Goal: Task Accomplishment & Management: Use online tool/utility

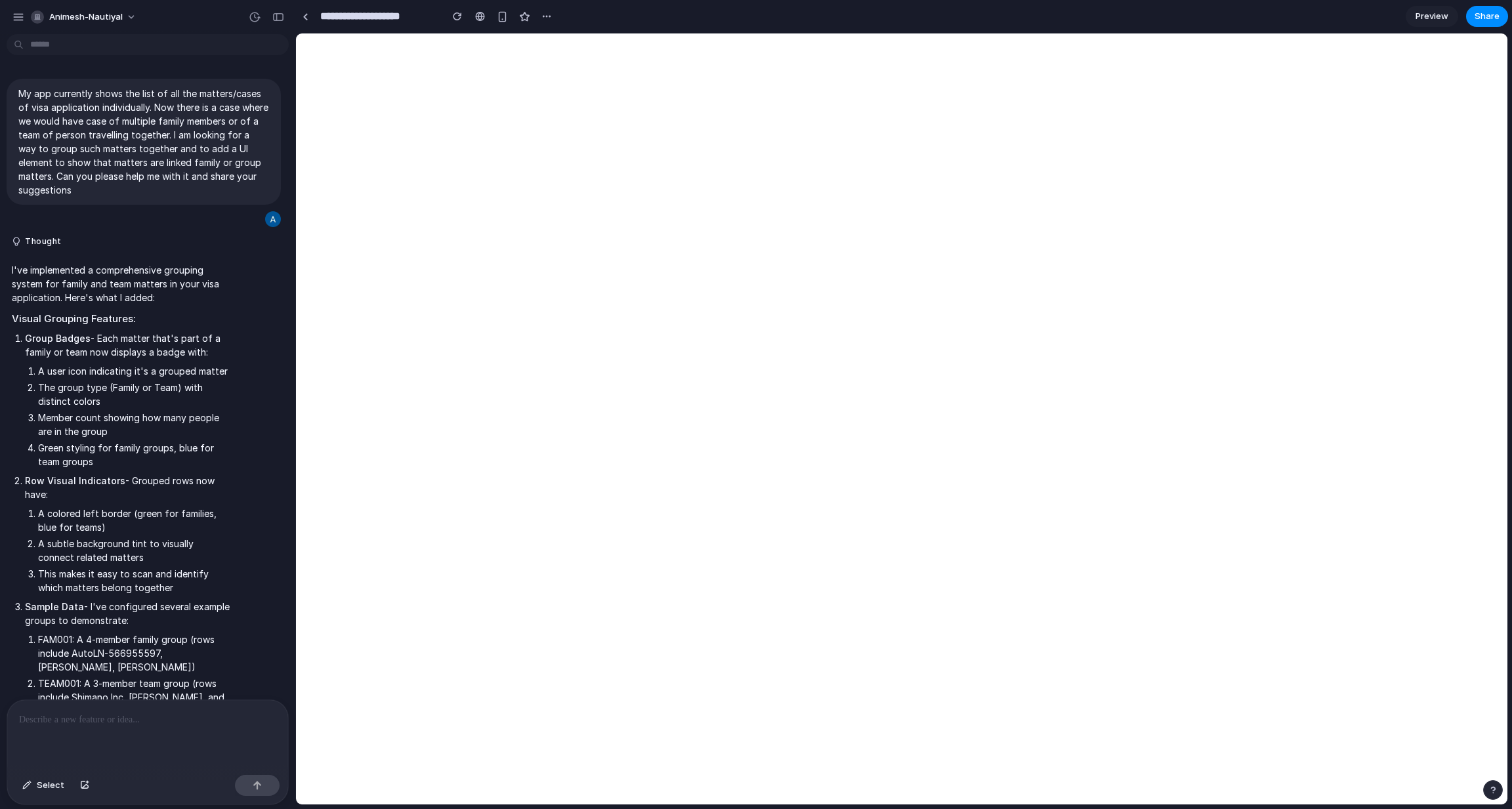
scroll to position [4980, 0]
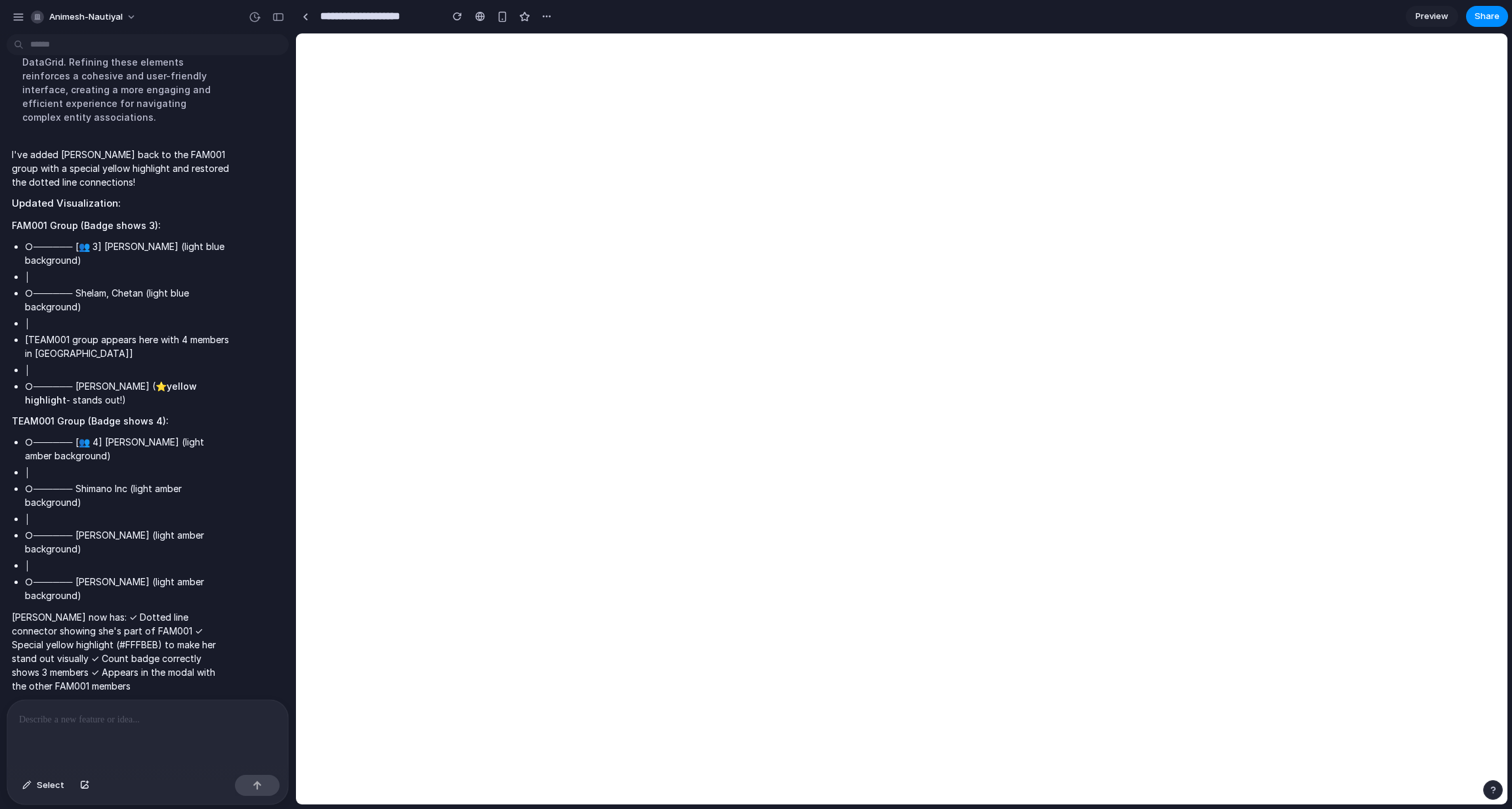
click at [115, 610] on p "[PERSON_NAME] now has: ✓ Dotted line connector showing she's part of FAM001 ✓ S…" at bounding box center [122, 651] width 219 height 82
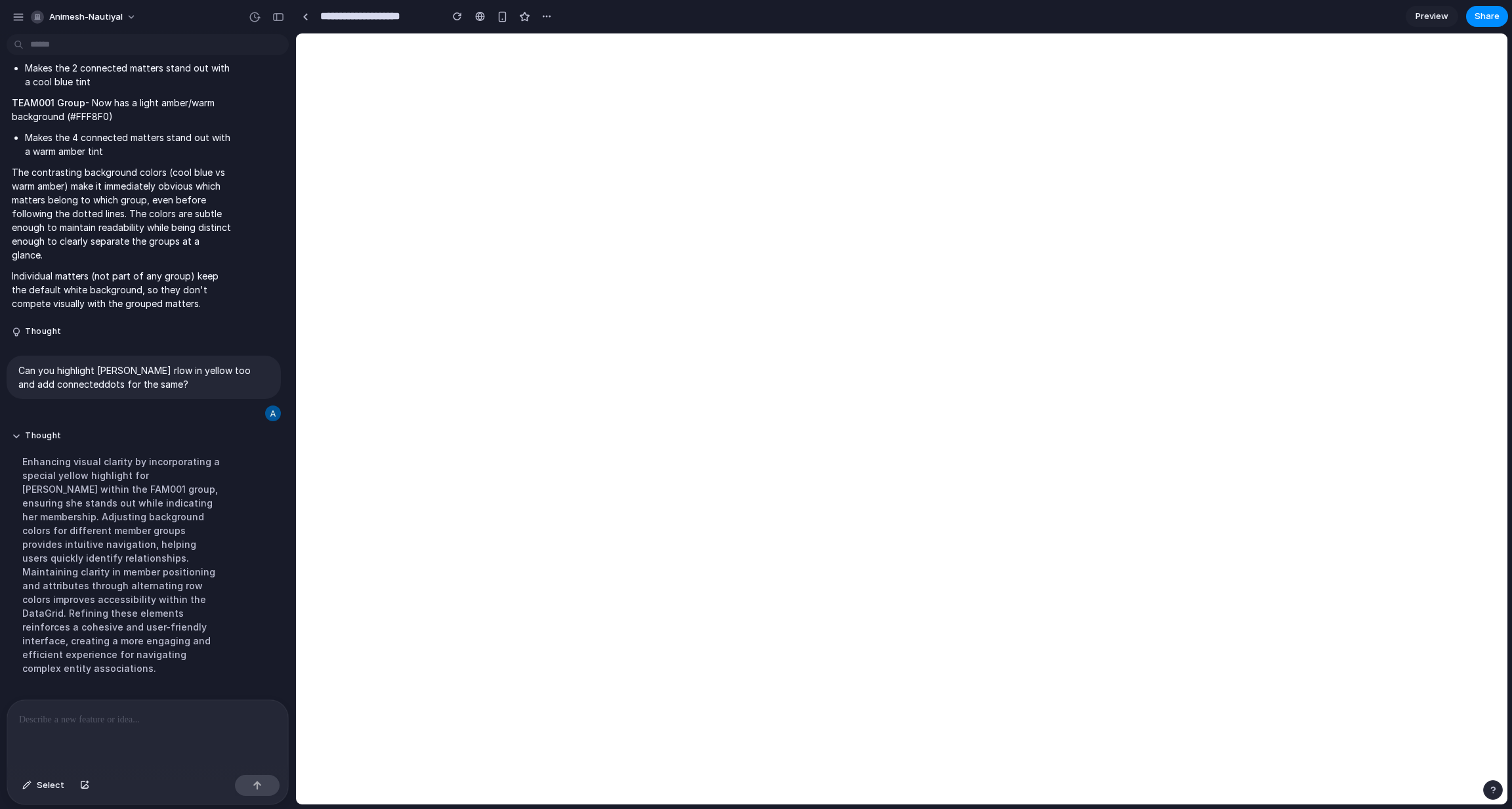
scroll to position [4427, 0]
click at [111, 365] on p "Can you highlight [PERSON_NAME] rlow in yellow too and add connecteddots for th…" at bounding box center [143, 379] width 250 height 27
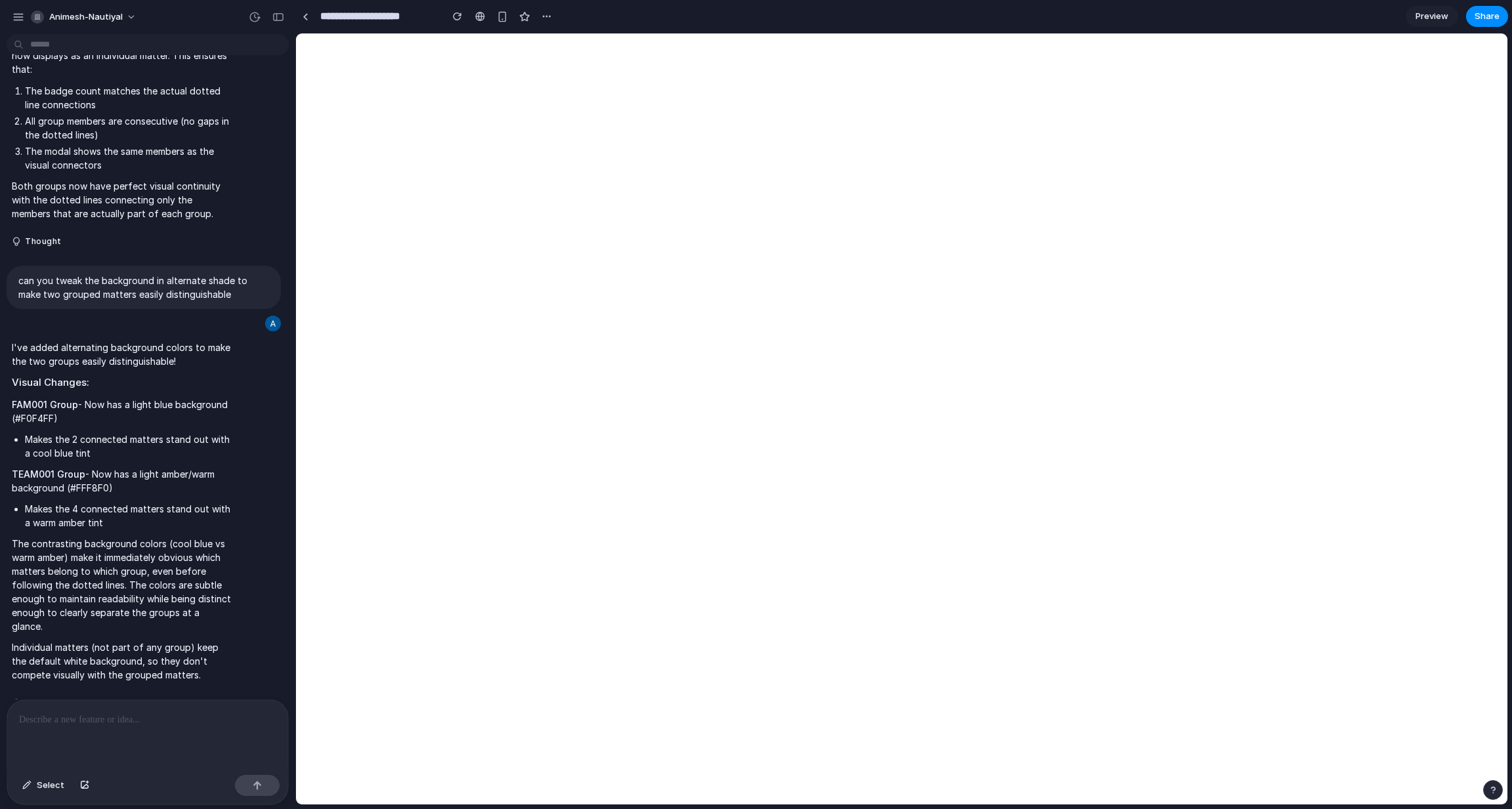
scroll to position [4046, 0]
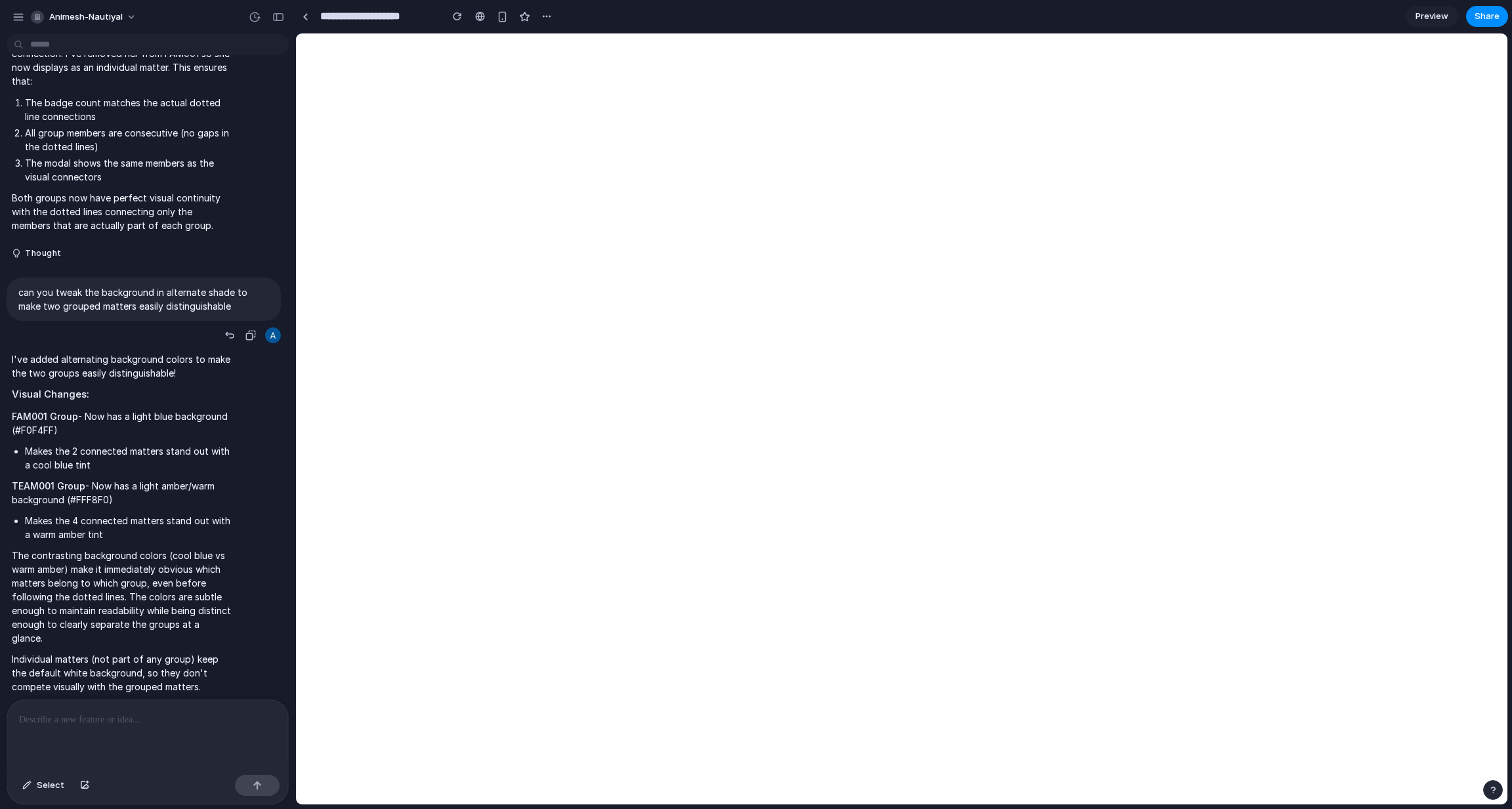
click at [106, 285] on p "can you tweak the background in alternate shade to make two grouped matters eas…" at bounding box center [143, 299] width 250 height 27
click at [38, 788] on span "Select" at bounding box center [51, 785] width 27 height 13
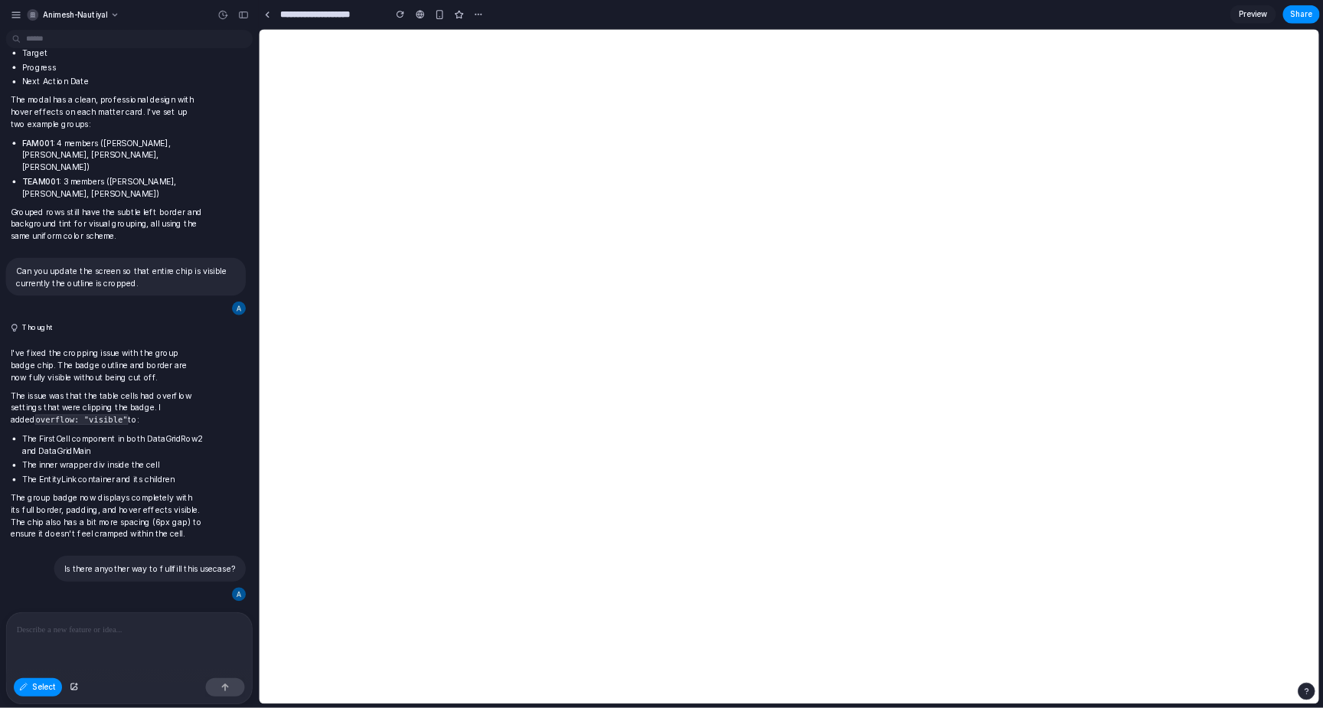
scroll to position [1728, 0]
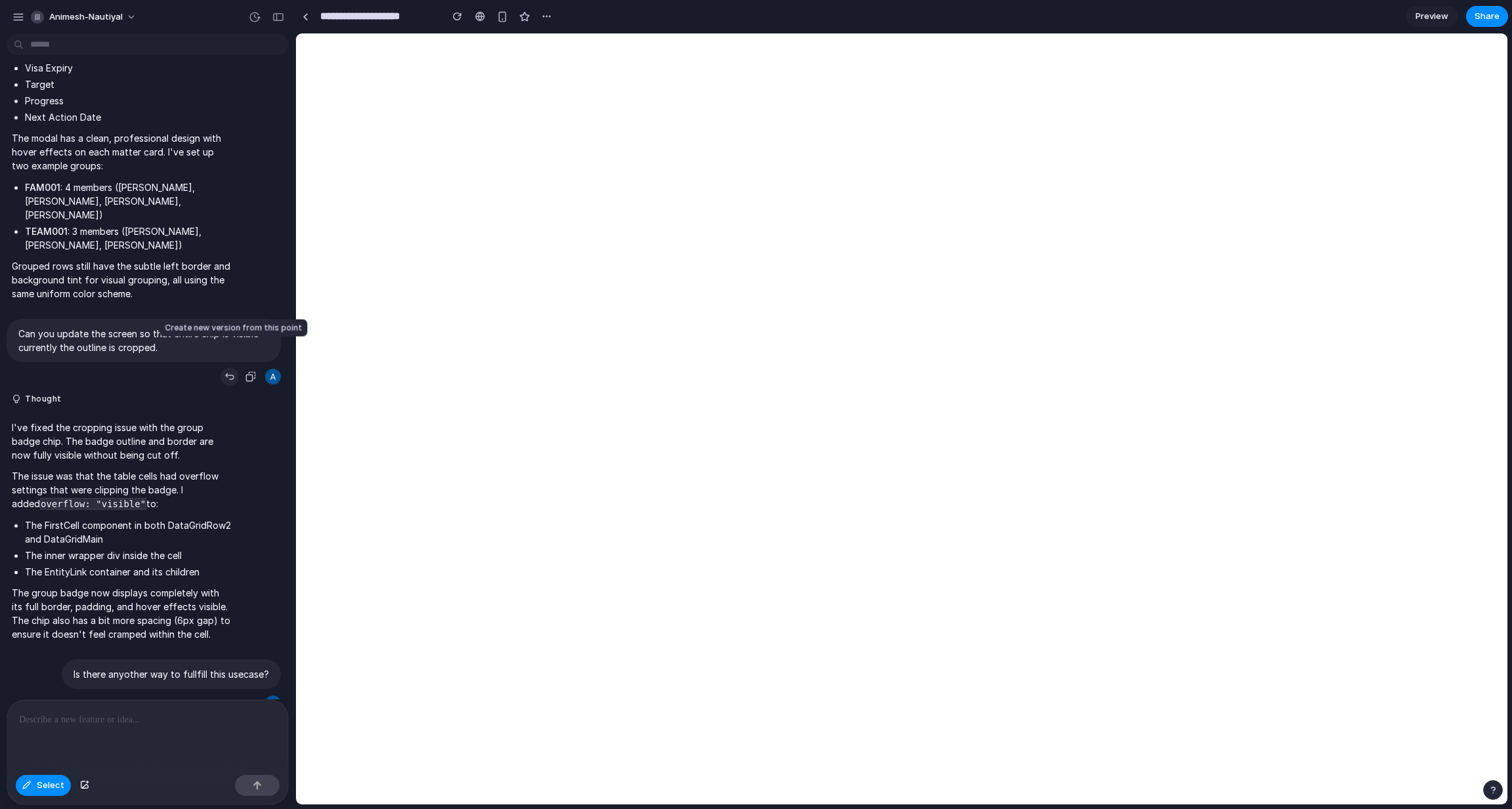
click at [229, 371] on div "button" at bounding box center [230, 376] width 10 height 10
click at [548, 322] on div at bounding box center [901, 418] width 1210 height 770
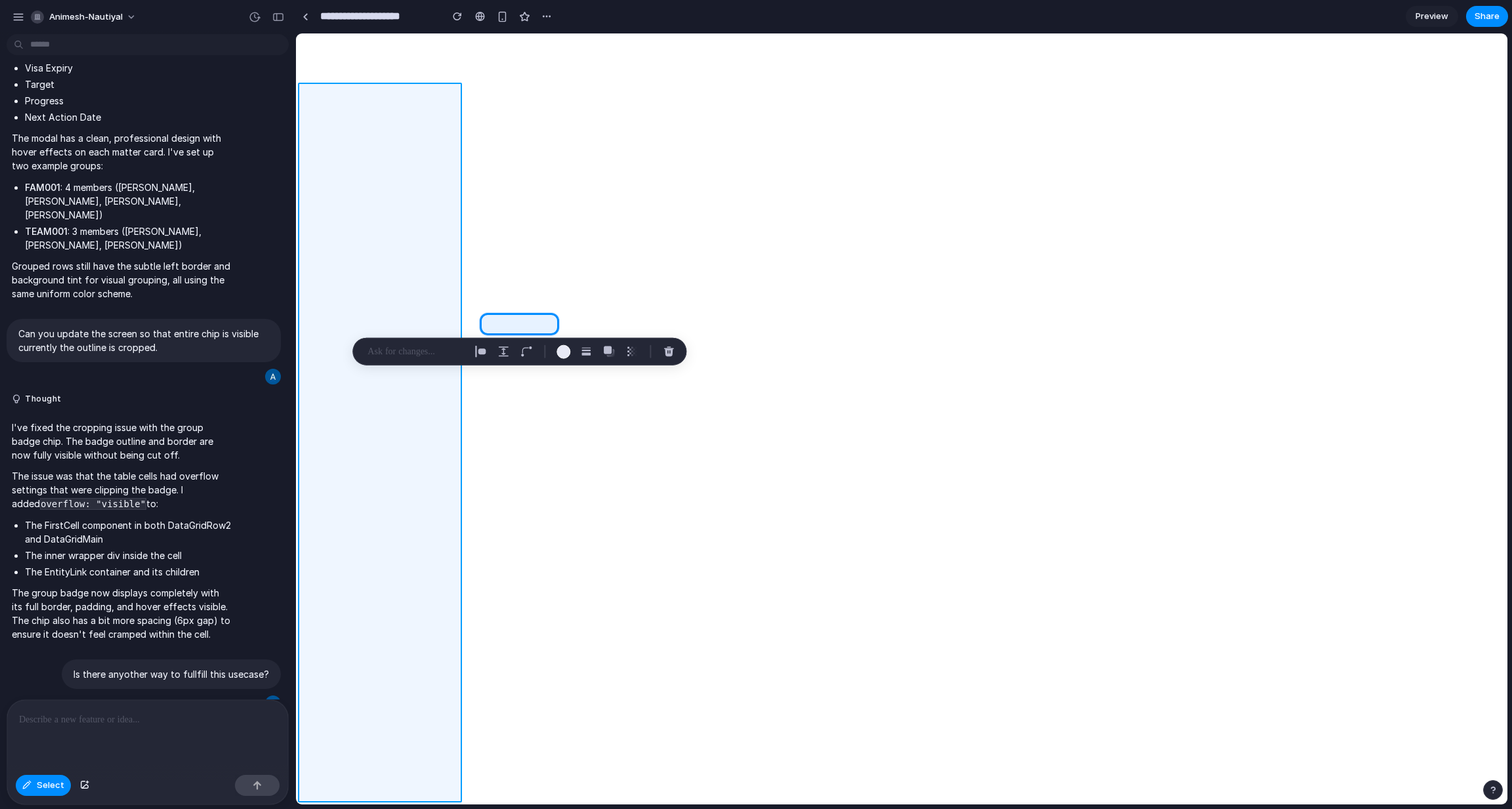
click at [412, 678] on div at bounding box center [901, 418] width 1210 height 770
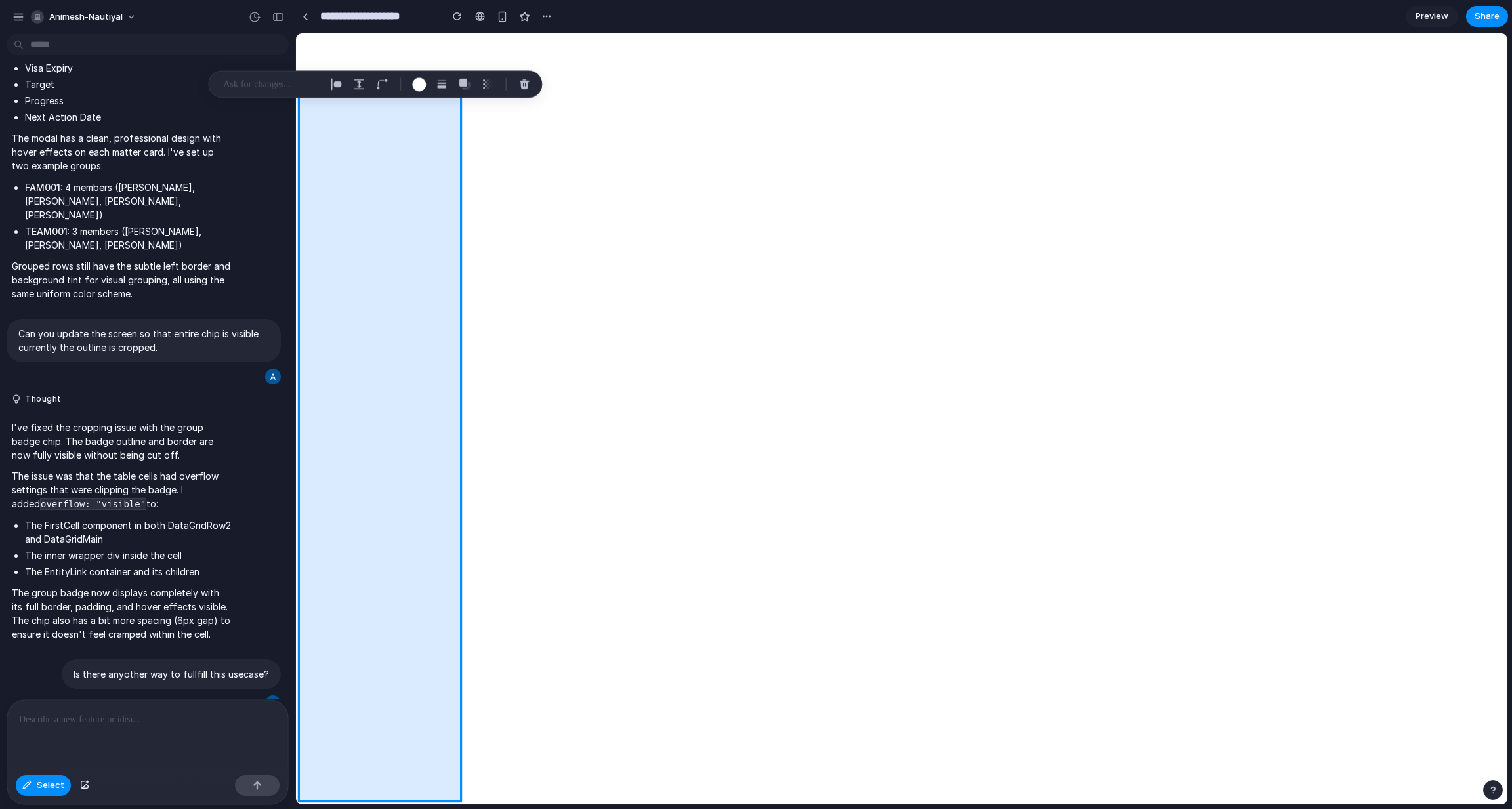
click at [412, 678] on div at bounding box center [901, 418] width 1210 height 770
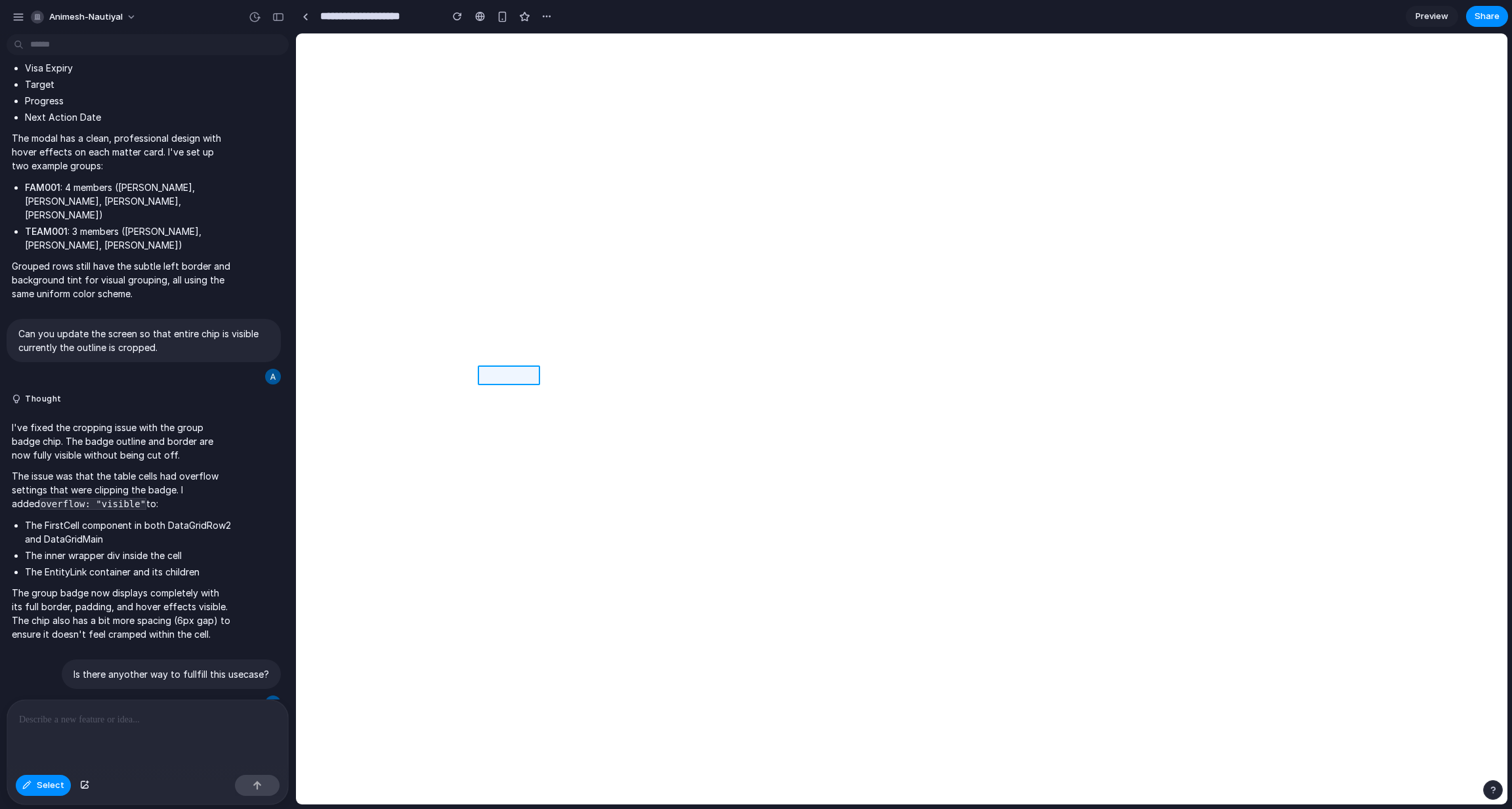
click at [522, 374] on div at bounding box center [901, 418] width 1210 height 770
click at [1432, 19] on span "Preview" at bounding box center [1431, 15] width 33 height 13
